Goal: Check status: Check status

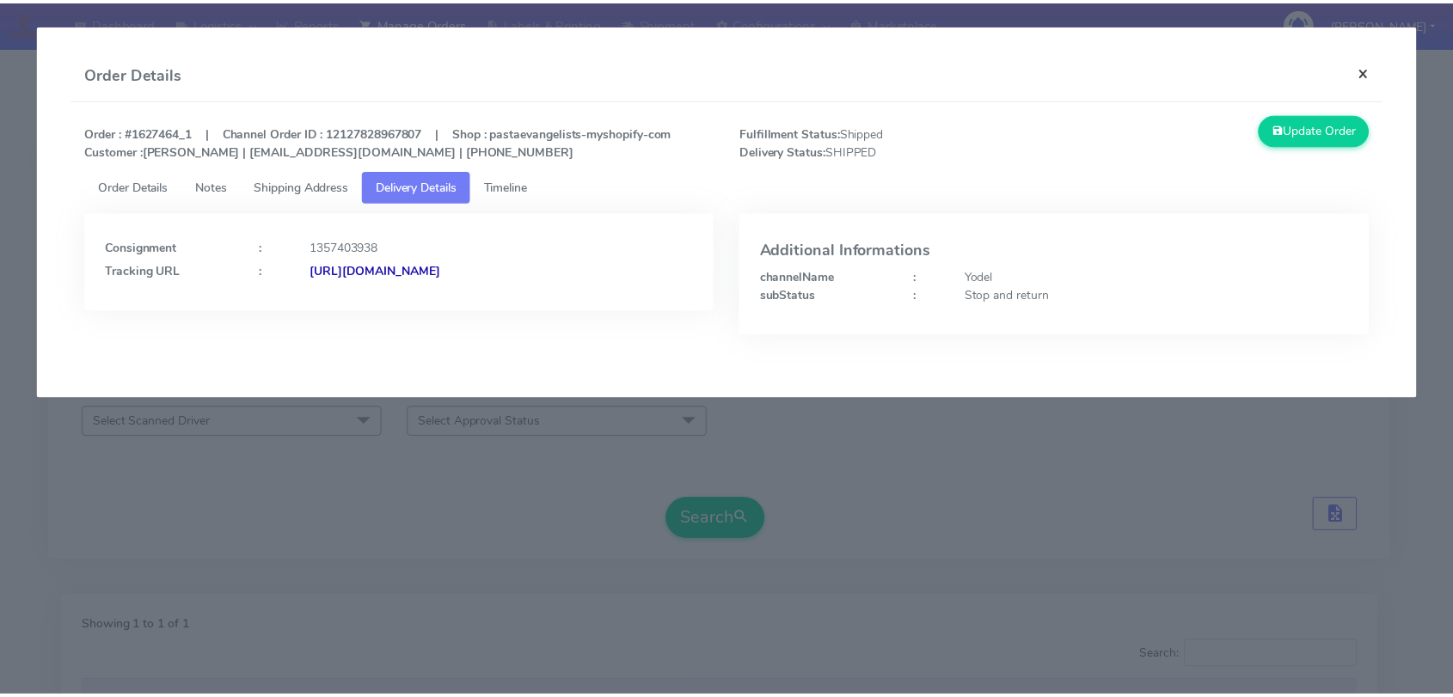
scroll to position [190, 0]
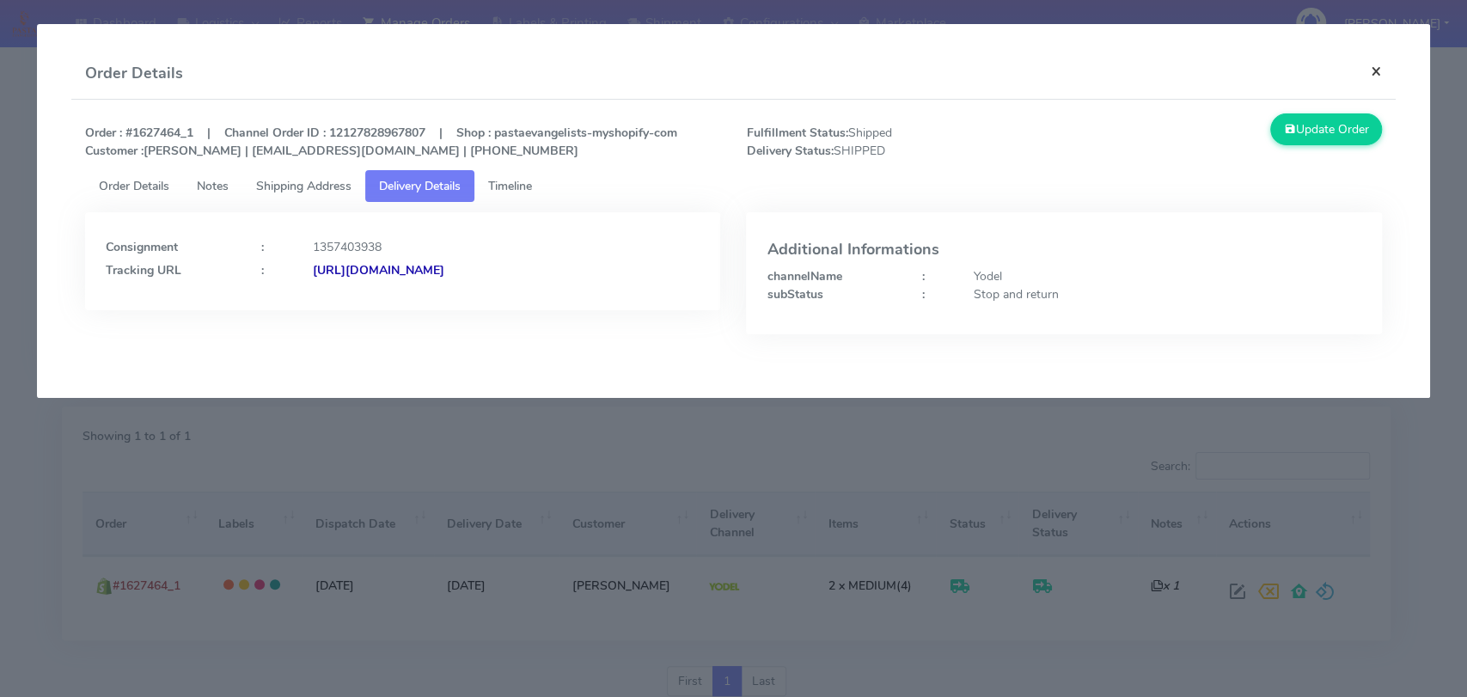
click at [1364, 65] on button "×" at bounding box center [1376, 71] width 39 height 46
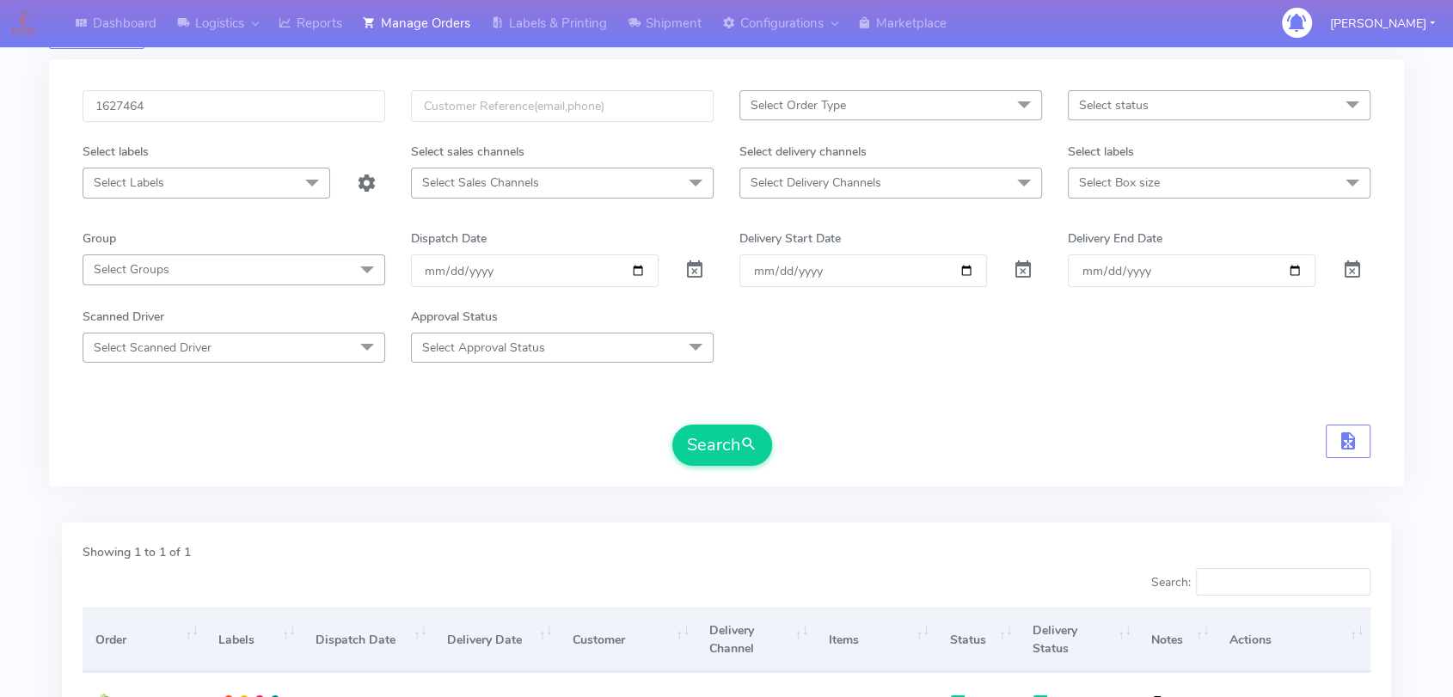
scroll to position [0, 0]
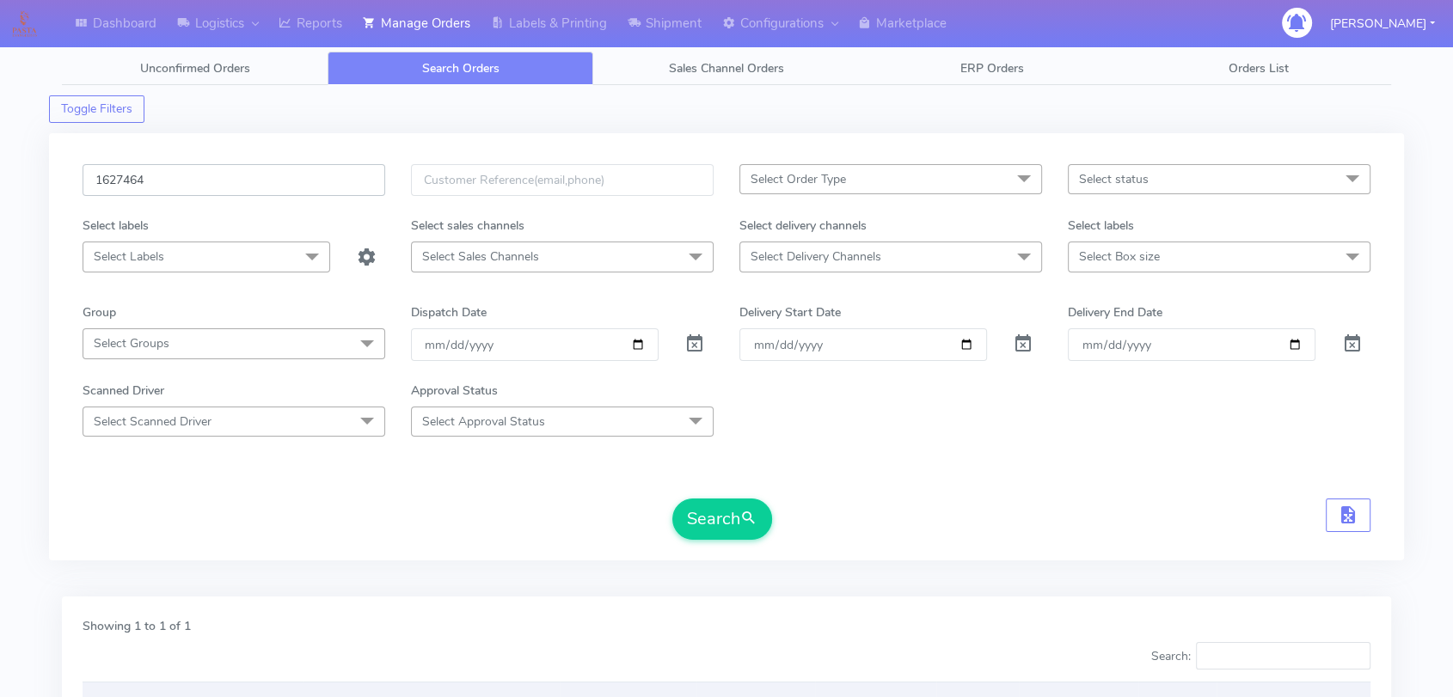
click at [257, 181] on input "1627464" at bounding box center [234, 180] width 303 height 32
click at [259, 181] on input "1627464" at bounding box center [234, 180] width 303 height 32
paste input "610"
type input "1627610"
click at [737, 524] on button "Search" at bounding box center [722, 519] width 100 height 41
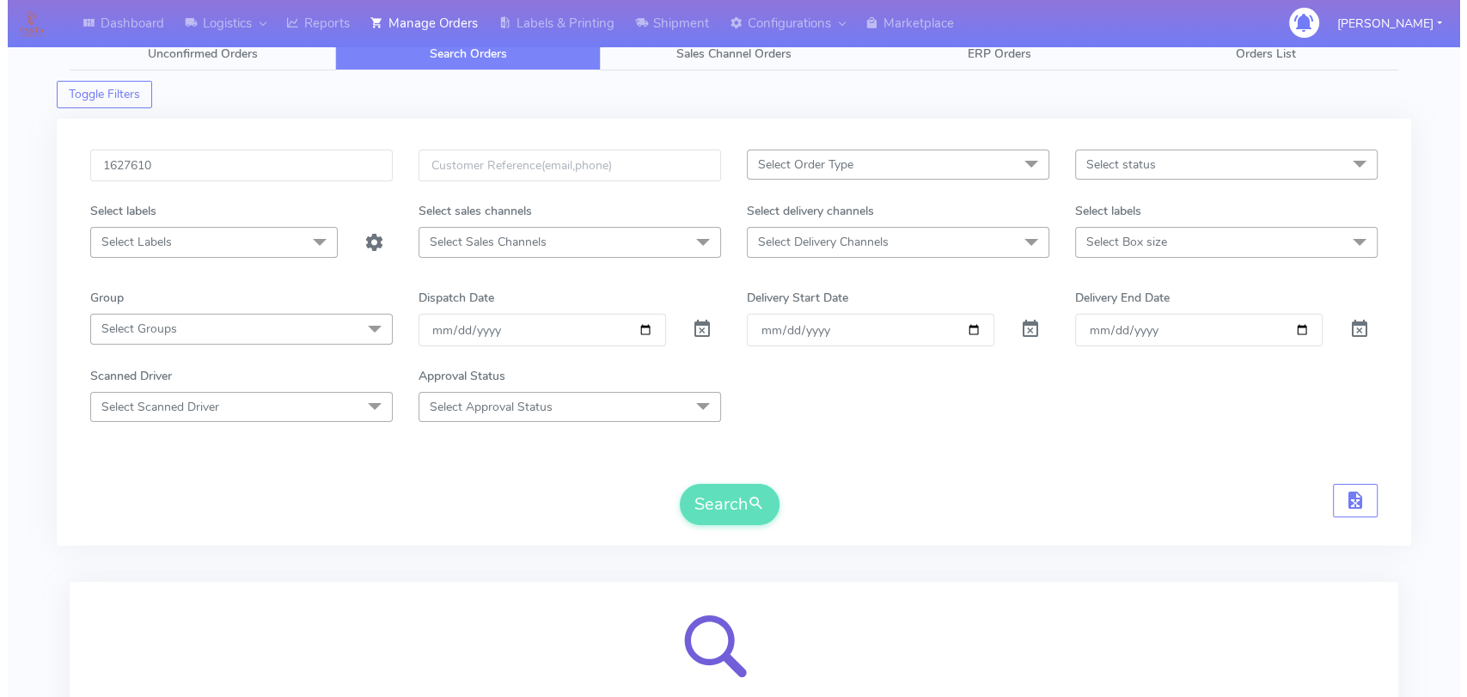
scroll to position [190, 0]
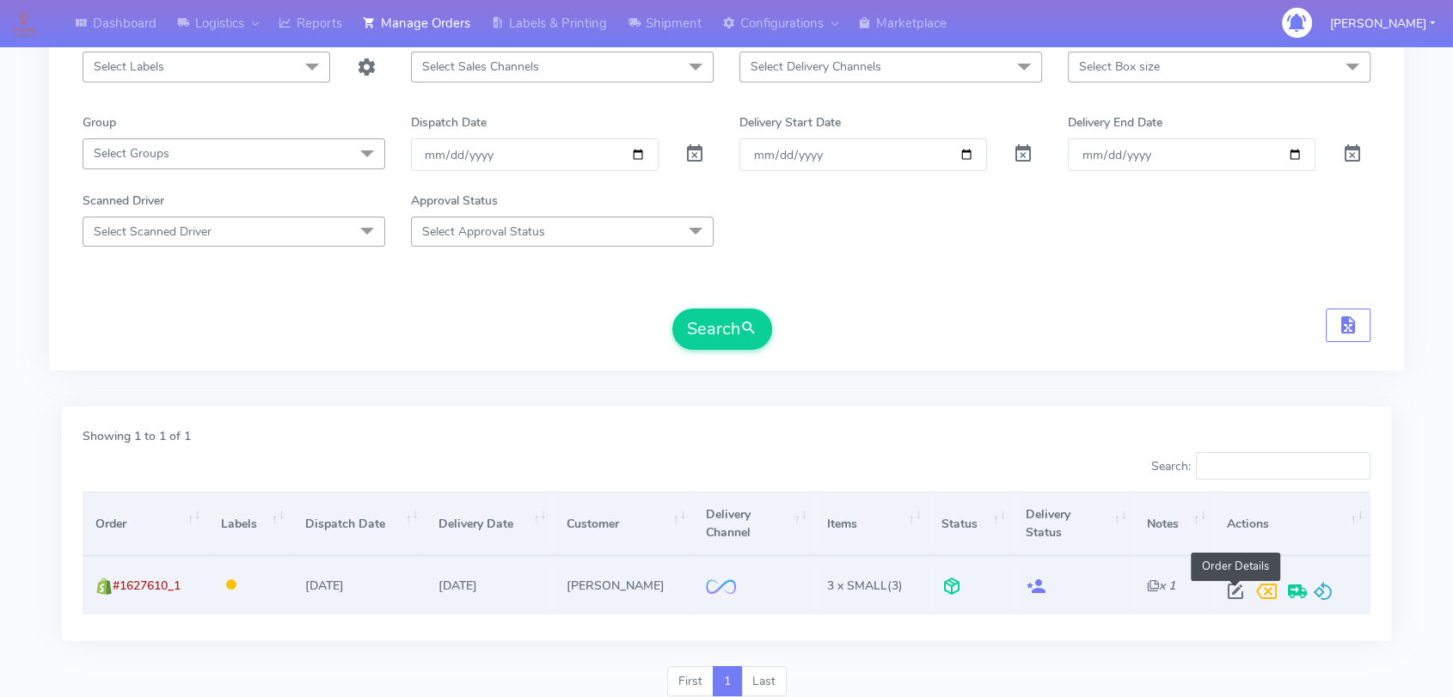
click at [1231, 598] on span at bounding box center [1234, 595] width 31 height 16
select select "2"
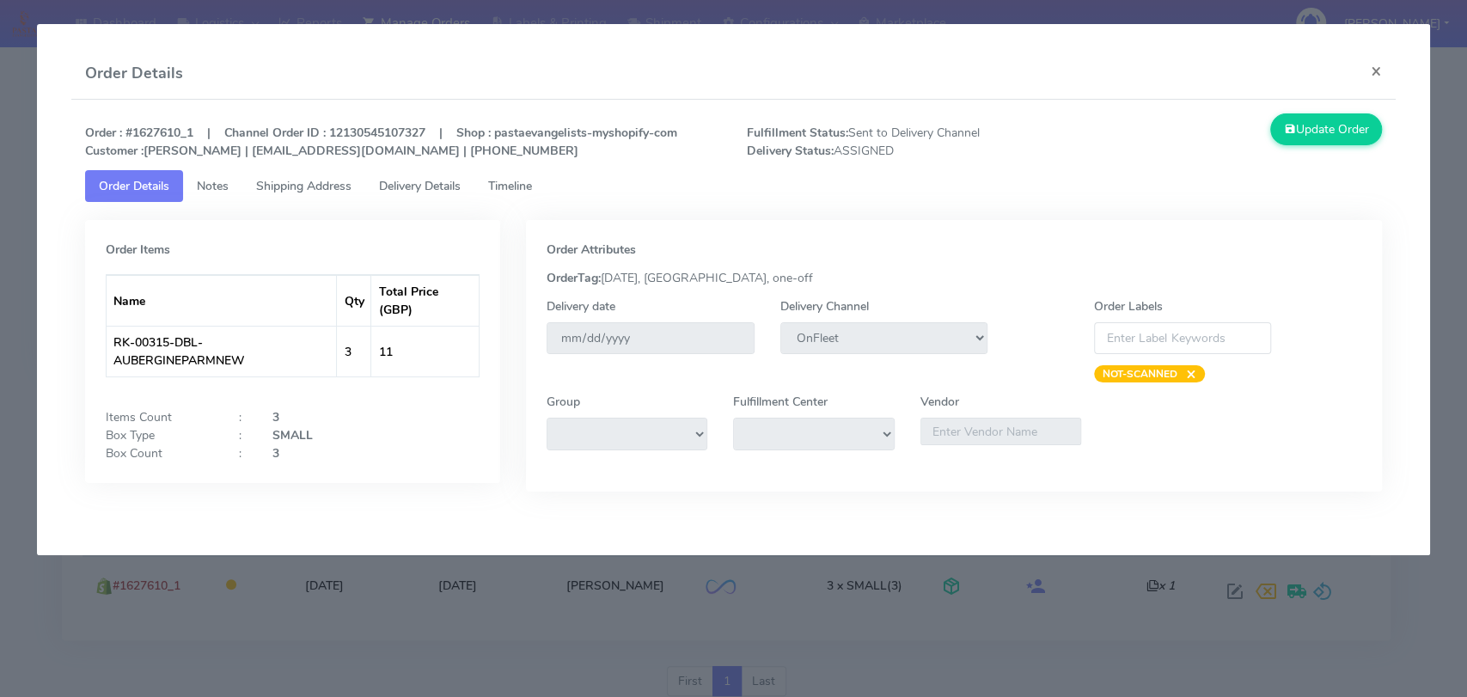
click at [432, 180] on span "Delivery Details" at bounding box center [420, 186] width 82 height 16
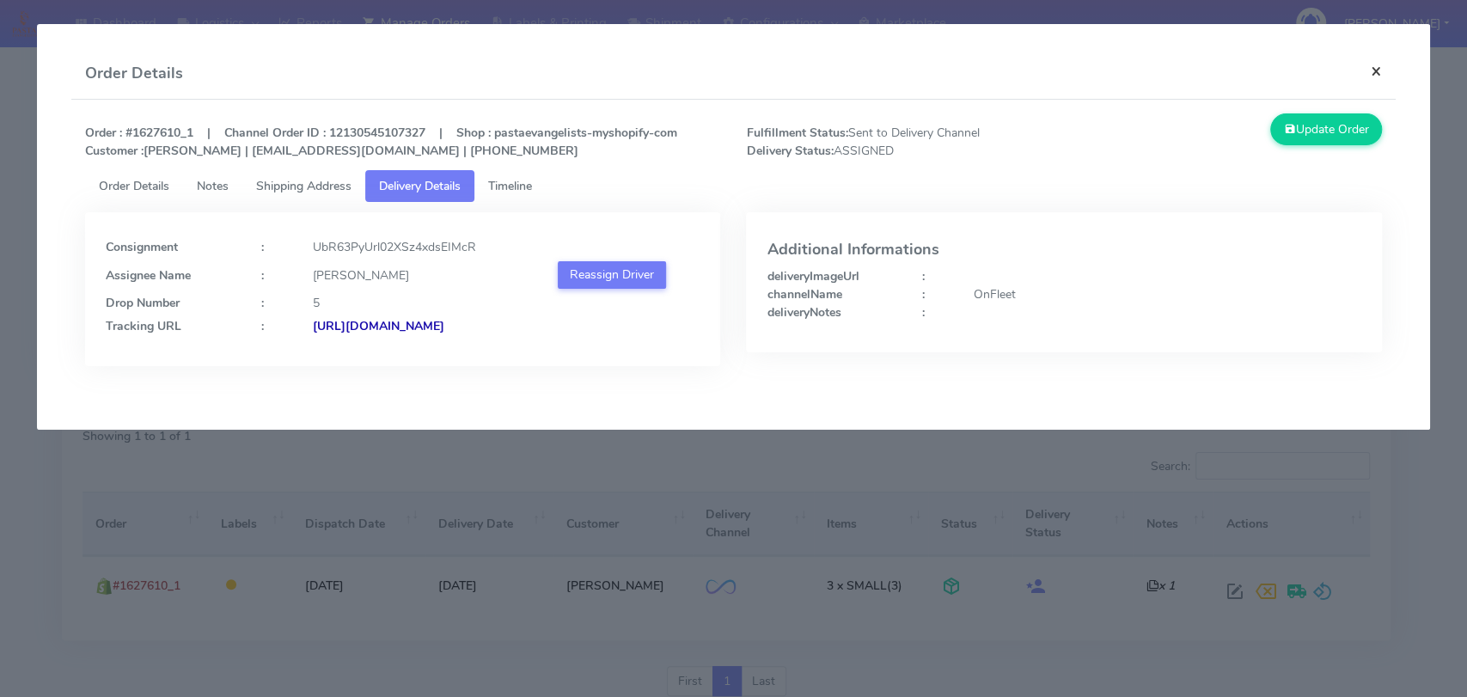
click at [1375, 66] on button "×" at bounding box center [1376, 71] width 39 height 46
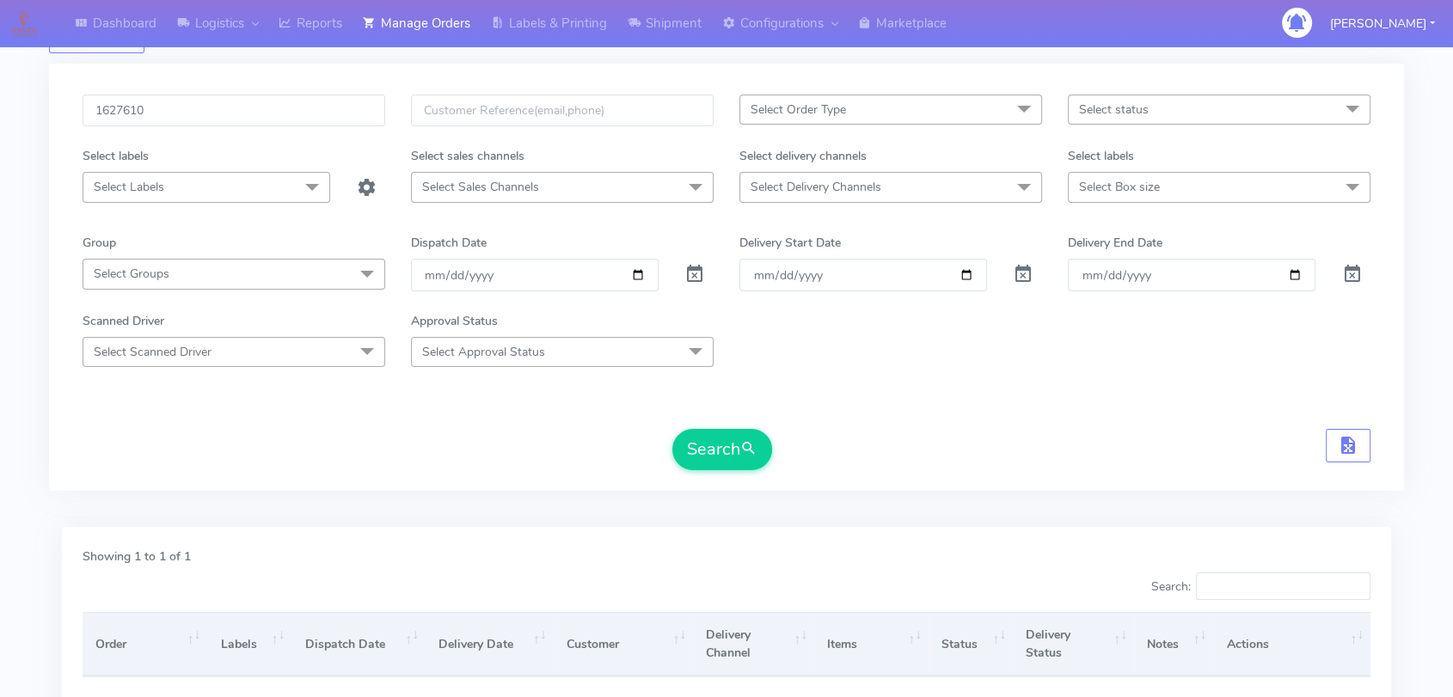
scroll to position [0, 0]
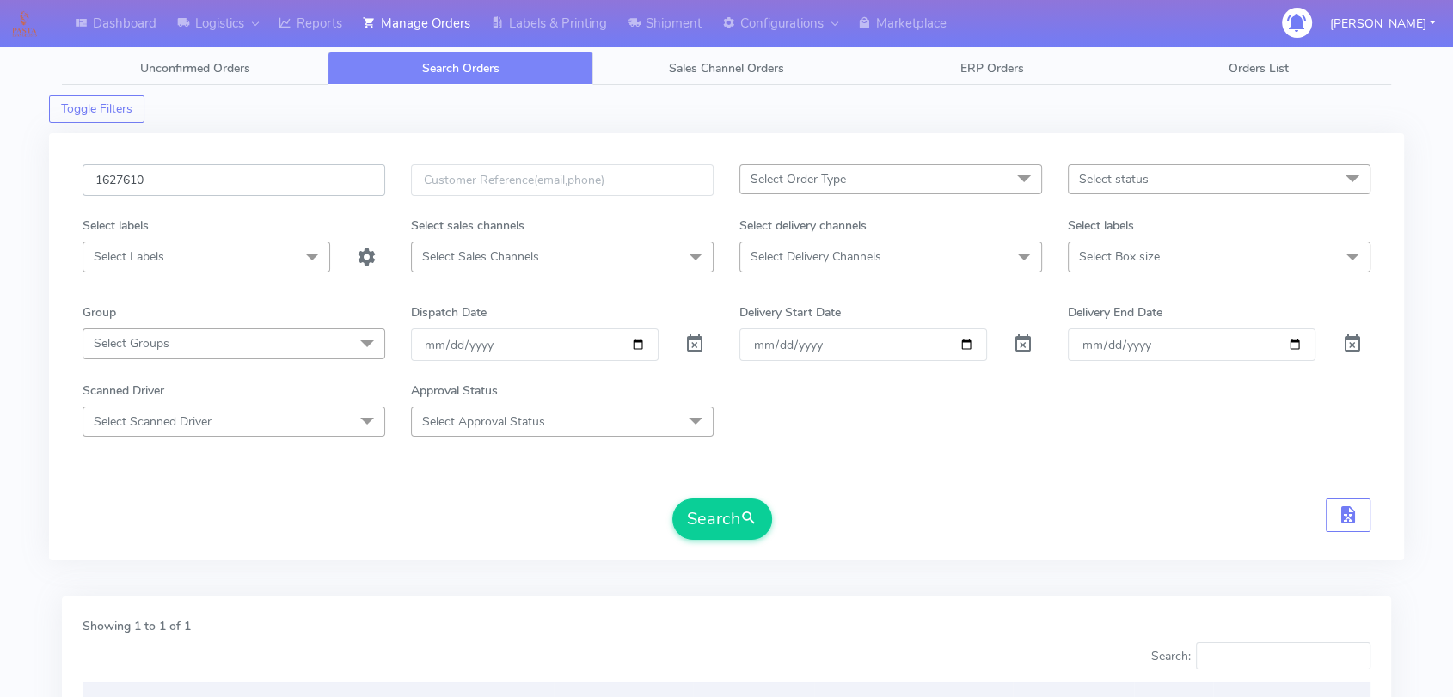
click at [186, 180] on input "1627610" at bounding box center [234, 180] width 303 height 32
paste input "2"
type input "1627210"
click at [726, 543] on div "1627210 Select Order Type Select All MEALS ATAVI One Off Pasta Club Gift Kit Ev…" at bounding box center [727, 357] width 1314 height 386
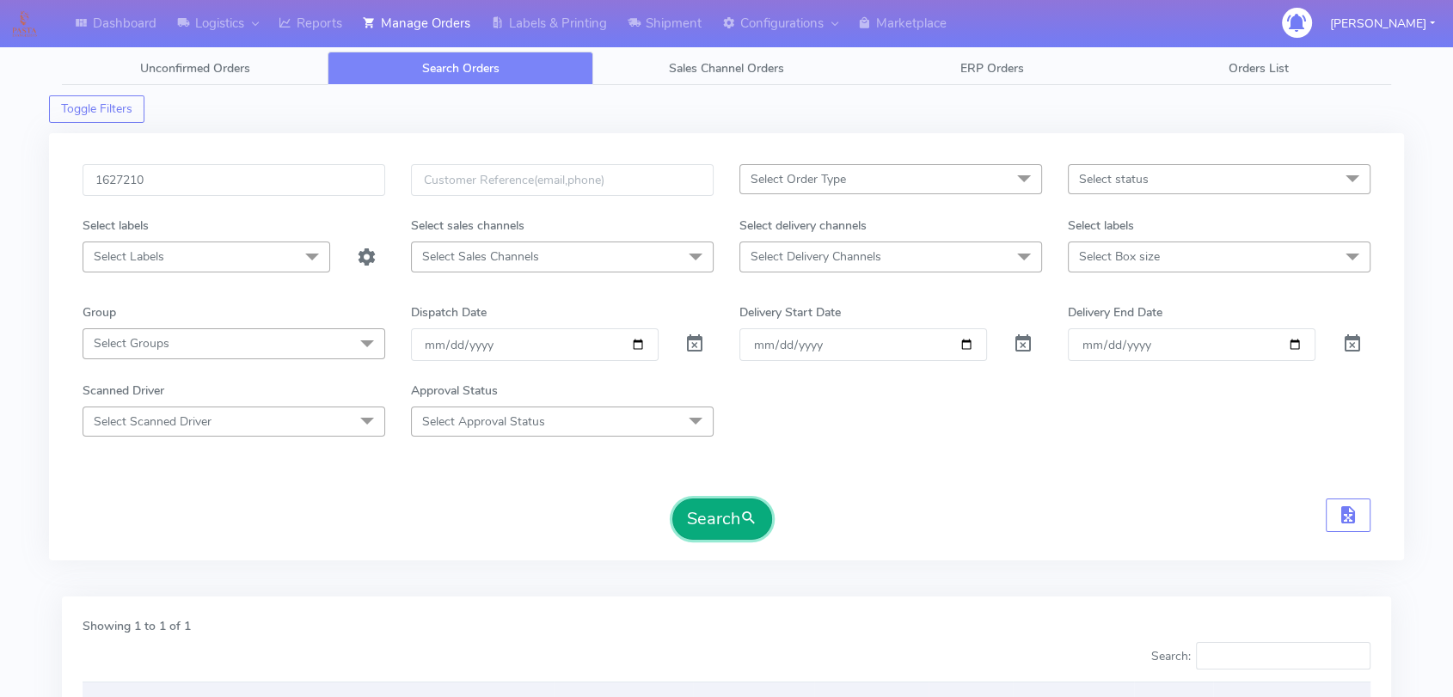
click at [730, 526] on button "Search" at bounding box center [722, 519] width 100 height 41
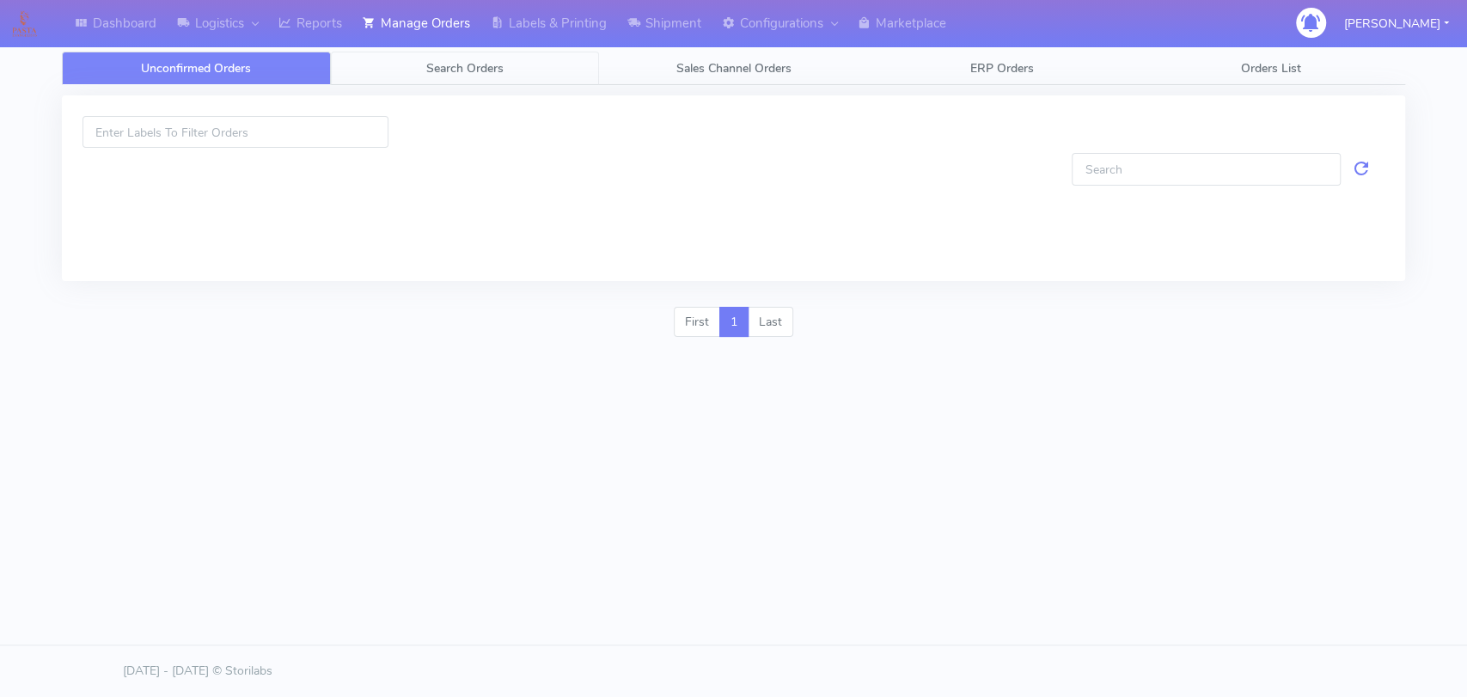
click at [495, 83] on link "Search Orders" at bounding box center [465, 69] width 269 height 34
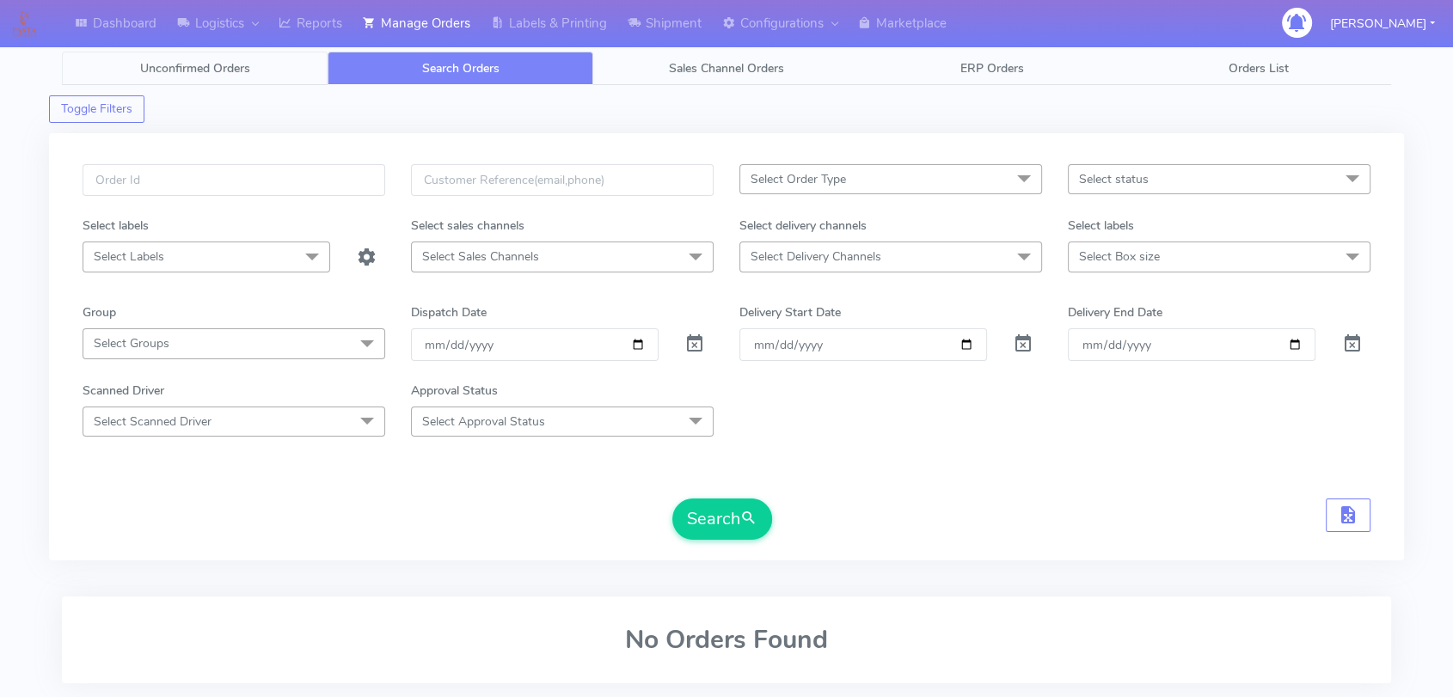
click at [245, 61] on span "Unconfirmed Orders" at bounding box center [195, 68] width 110 height 16
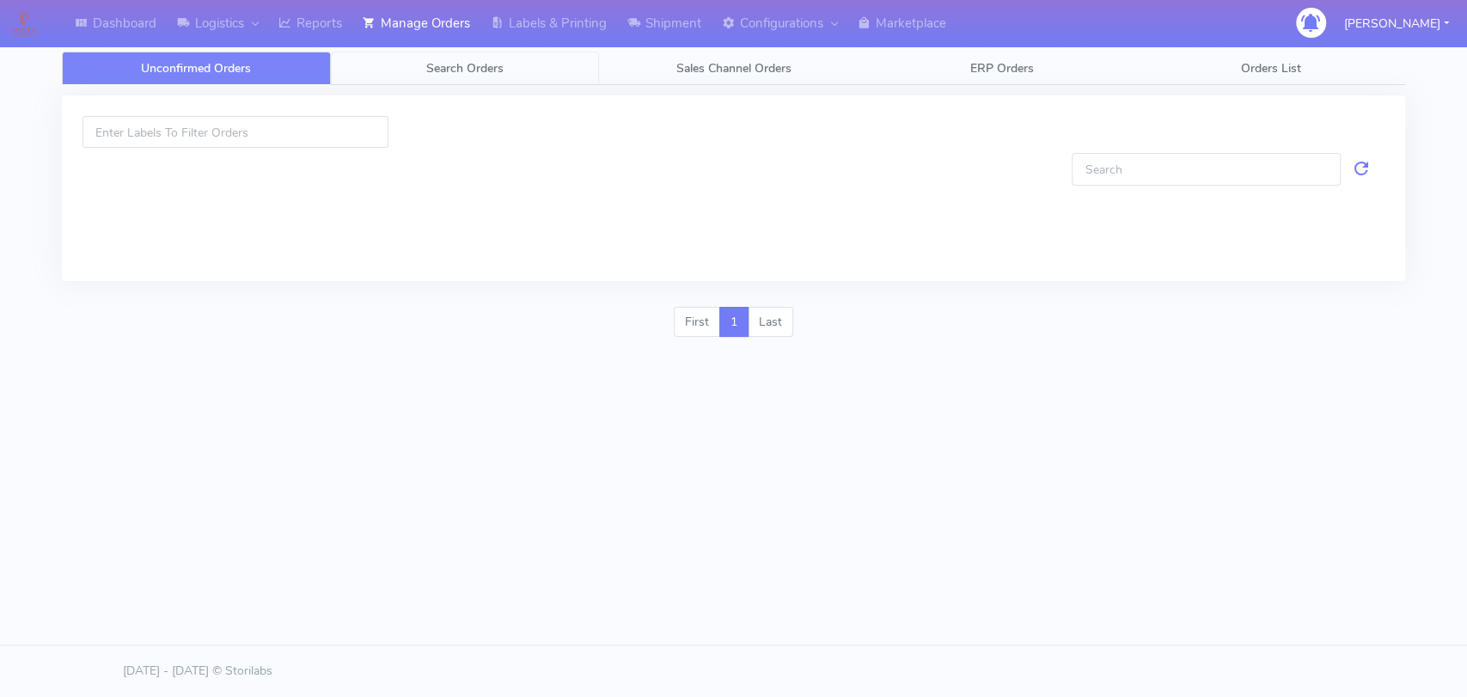
click at [429, 65] on span "Search Orders" at bounding box center [464, 68] width 77 height 16
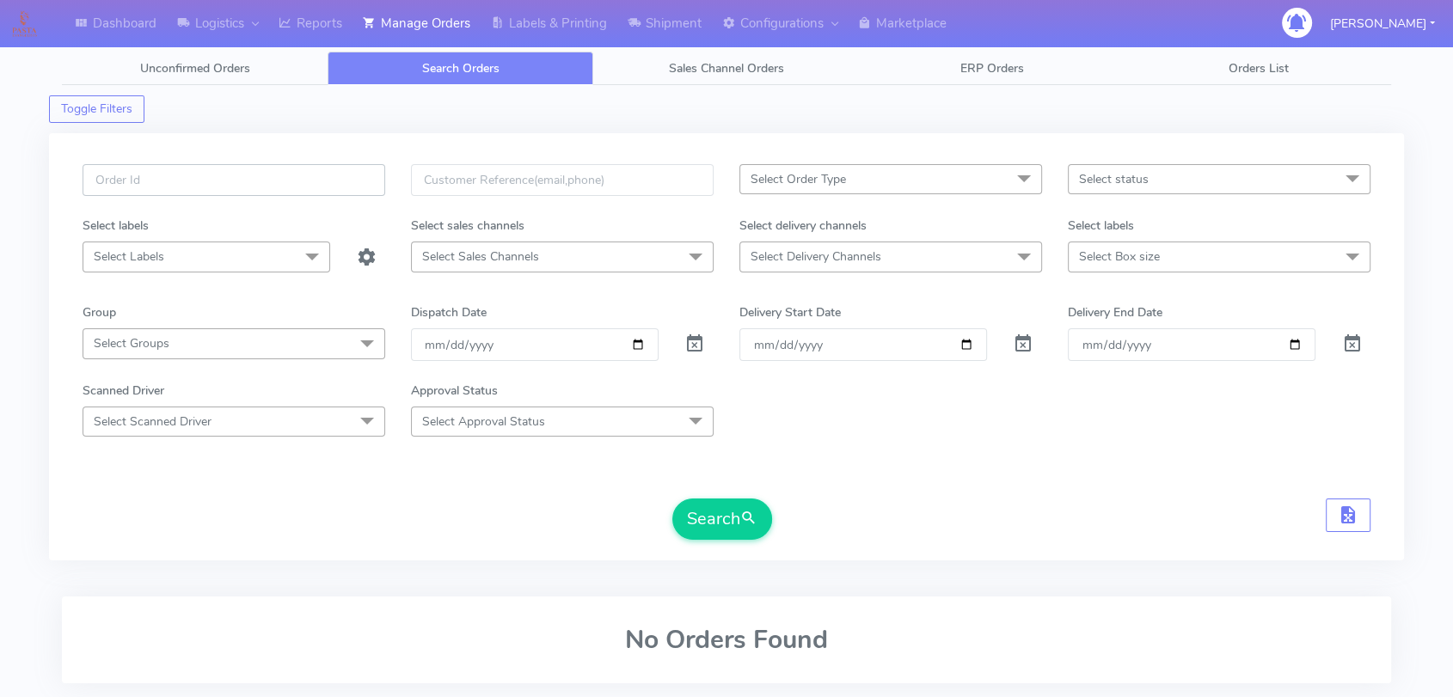
click at [296, 181] on input "text" at bounding box center [234, 180] width 303 height 32
paste input "1627210"
type input "1627210"
click at [698, 340] on span at bounding box center [694, 348] width 21 height 16
click at [706, 518] on button "Search" at bounding box center [722, 519] width 100 height 41
